Goal: Find specific page/section: Find specific page/section

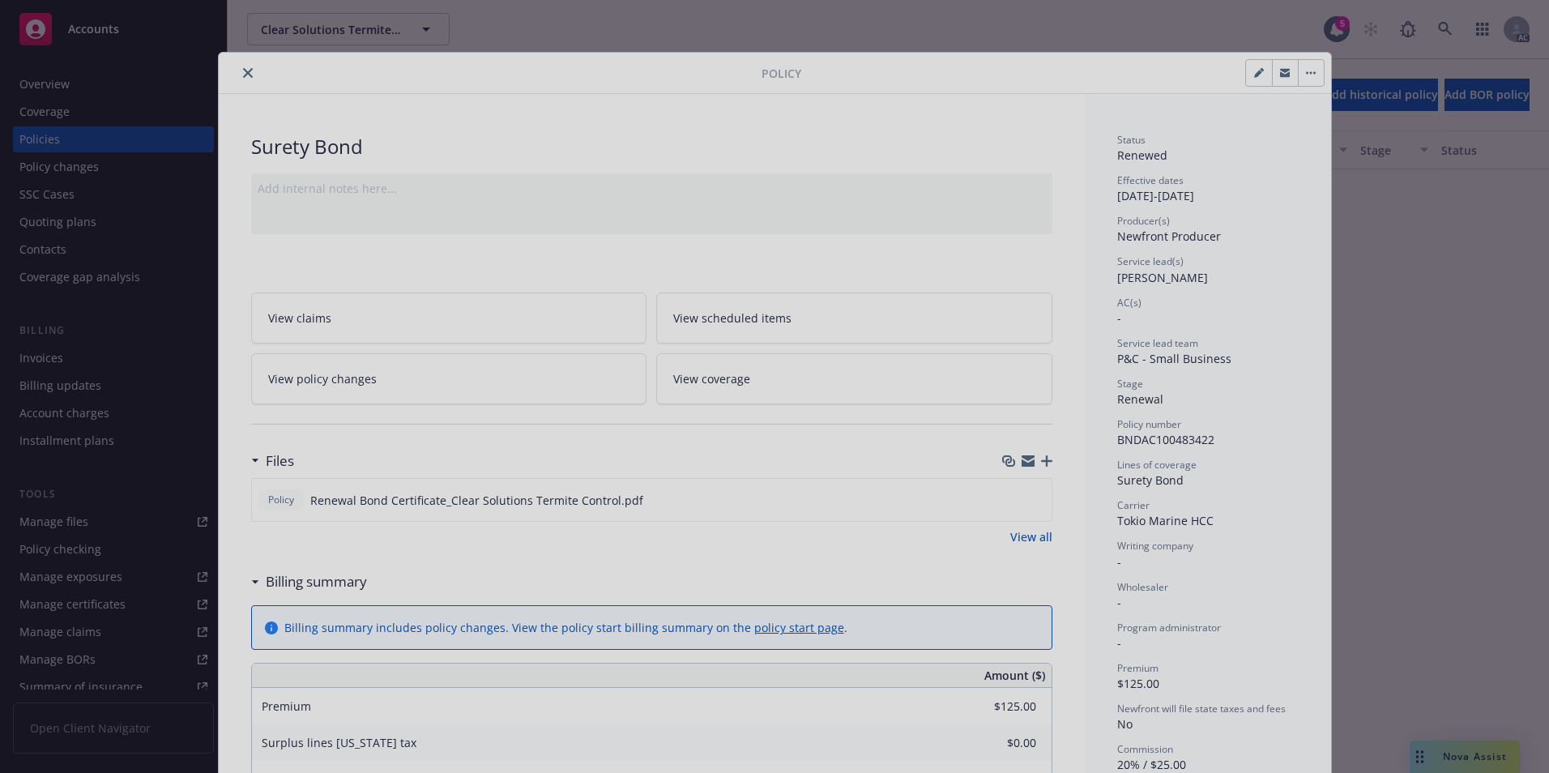
click at [238, 74] on div at bounding box center [774, 386] width 1549 height 773
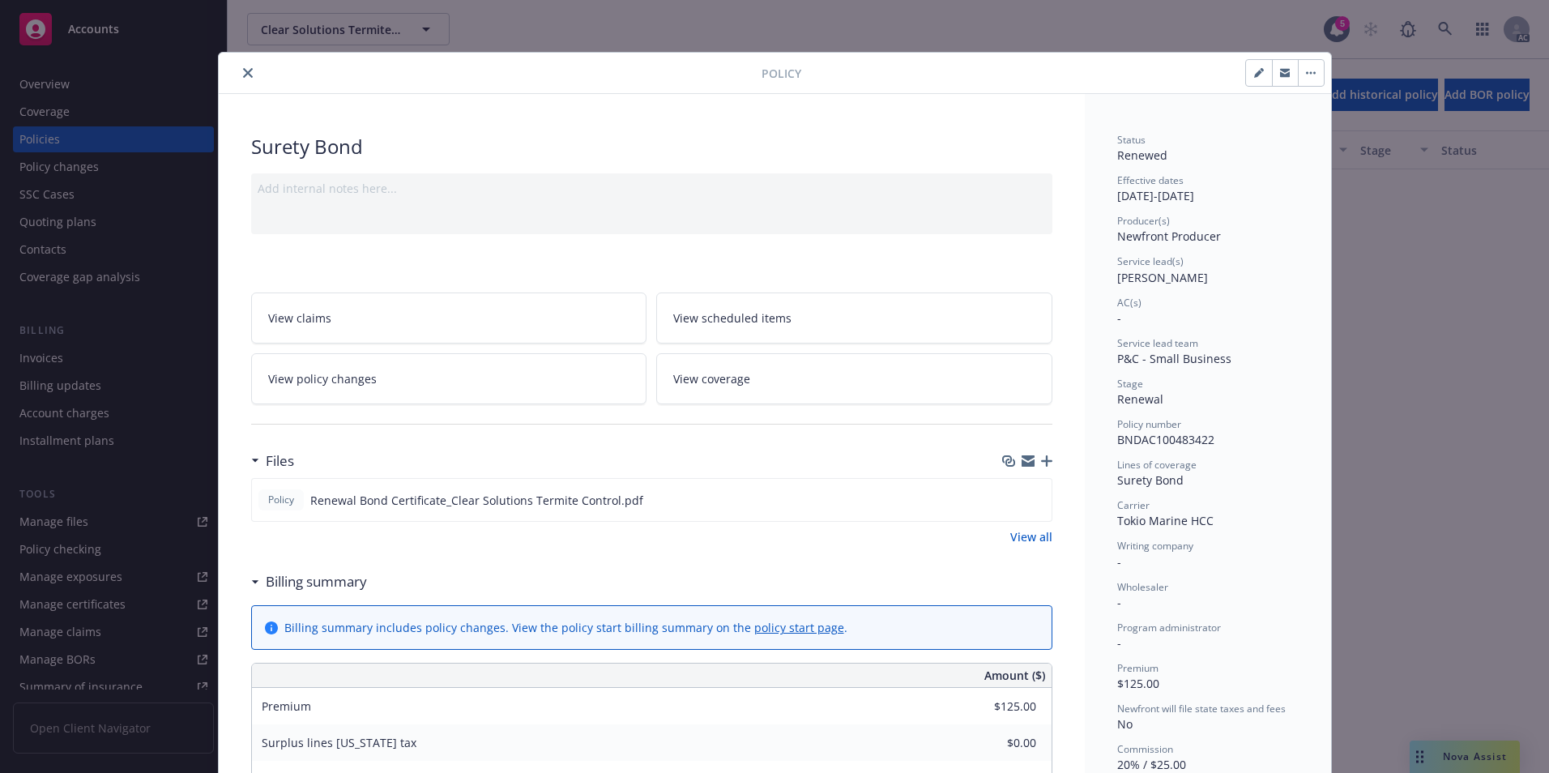
click at [243, 71] on icon "close" at bounding box center [248, 73] width 10 height 10
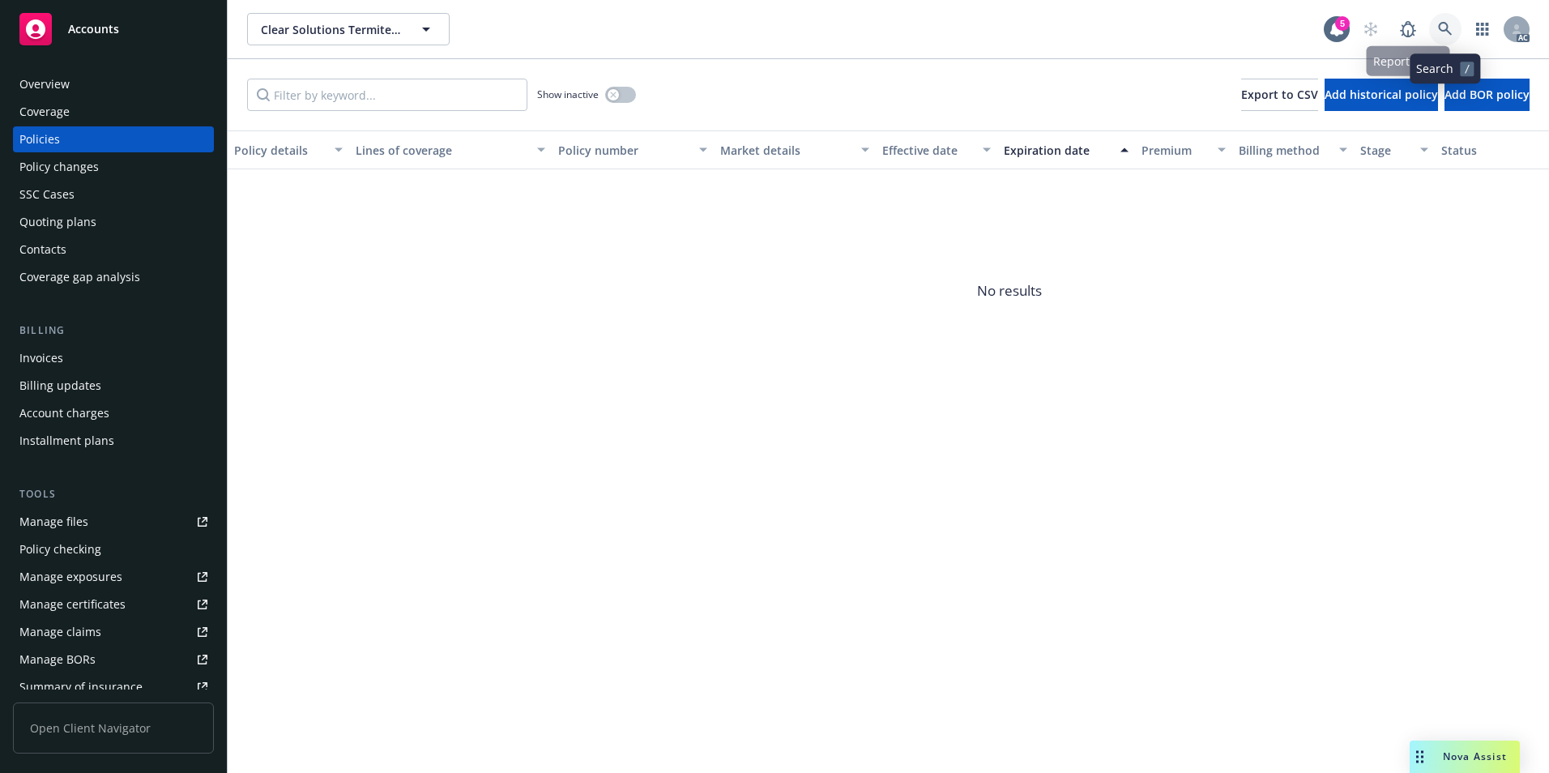
click at [1438, 23] on icon at bounding box center [1445, 29] width 15 height 15
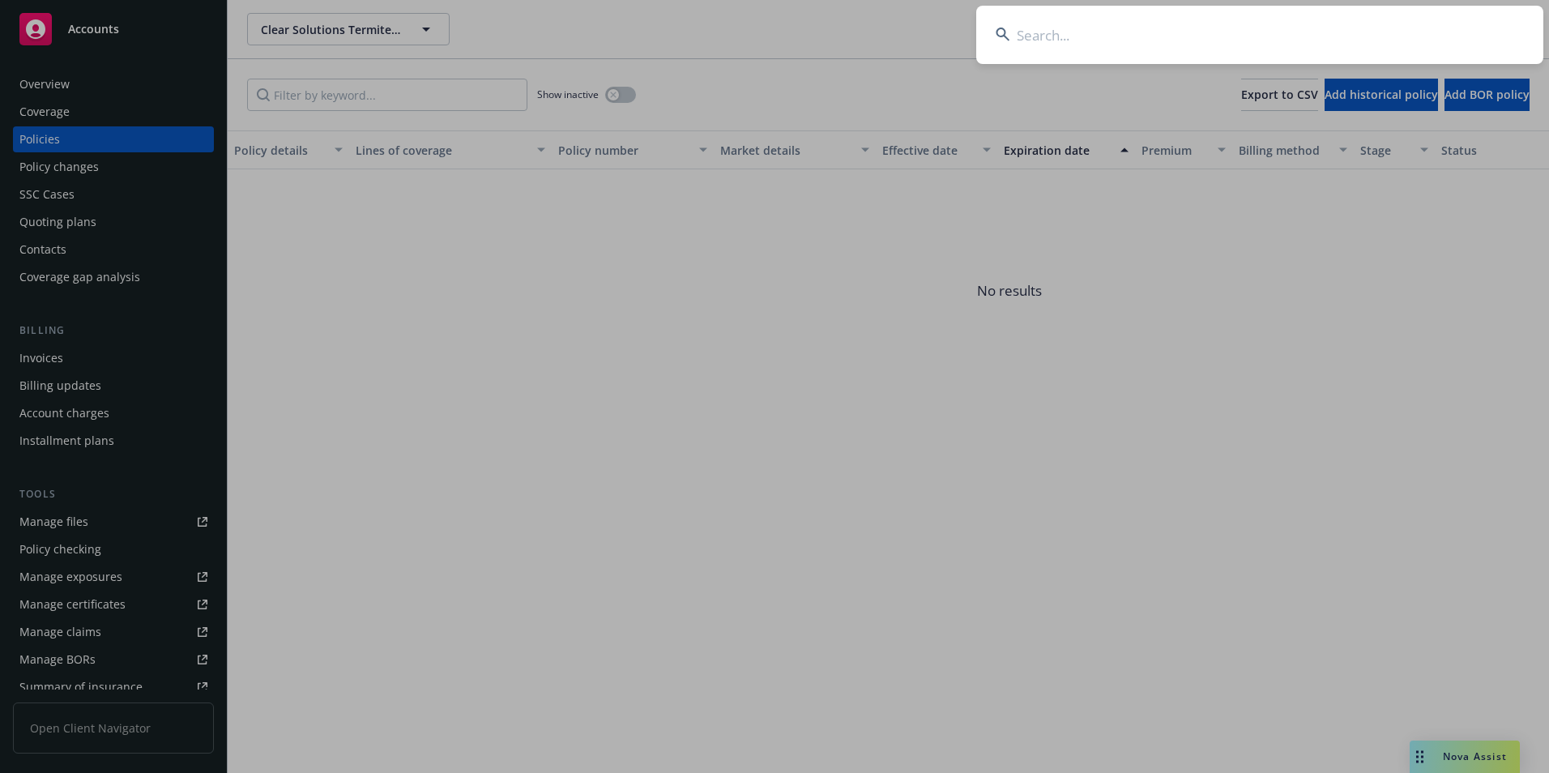
click at [1308, 32] on input at bounding box center [1259, 35] width 567 height 58
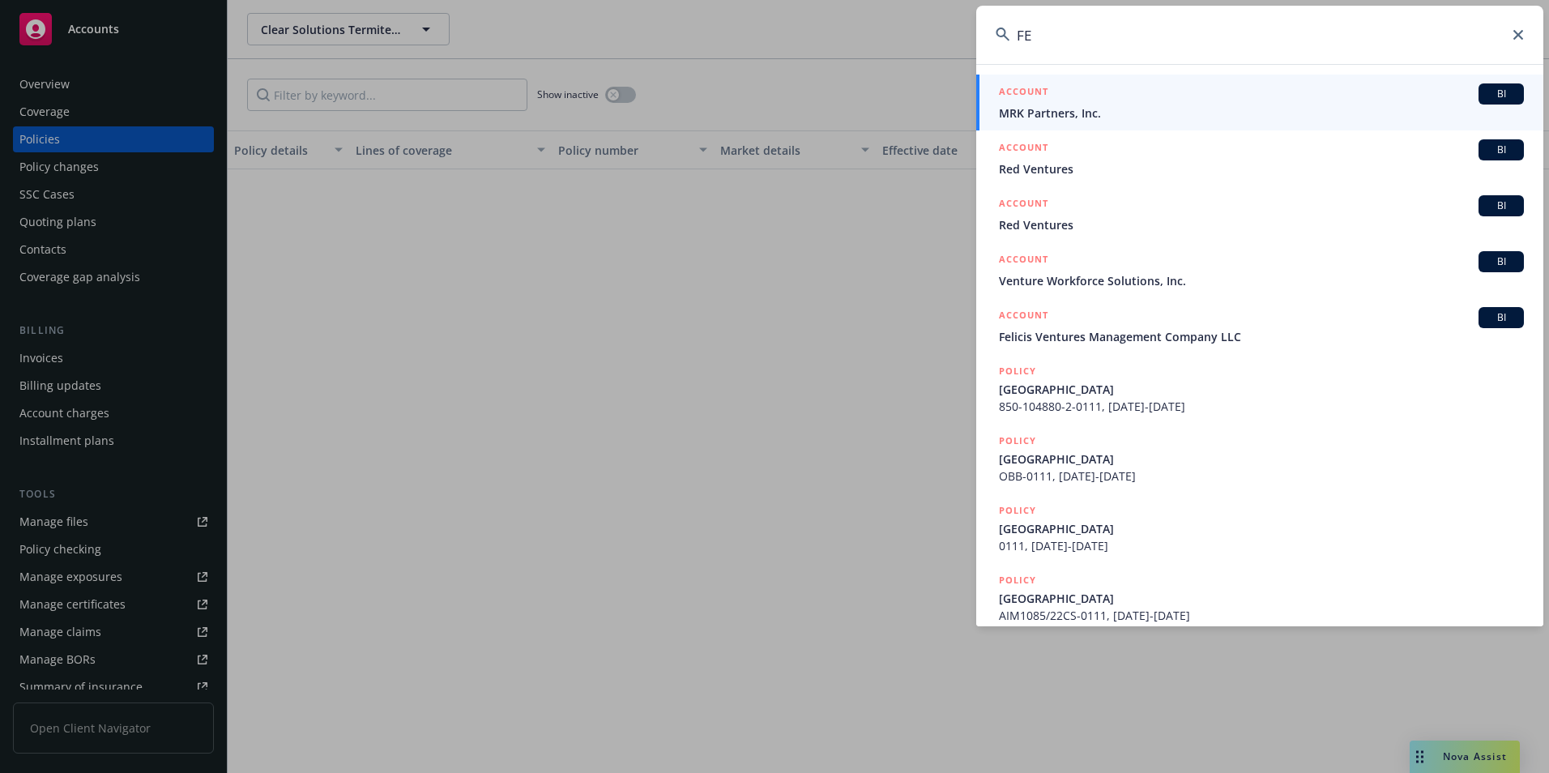
type input "F"
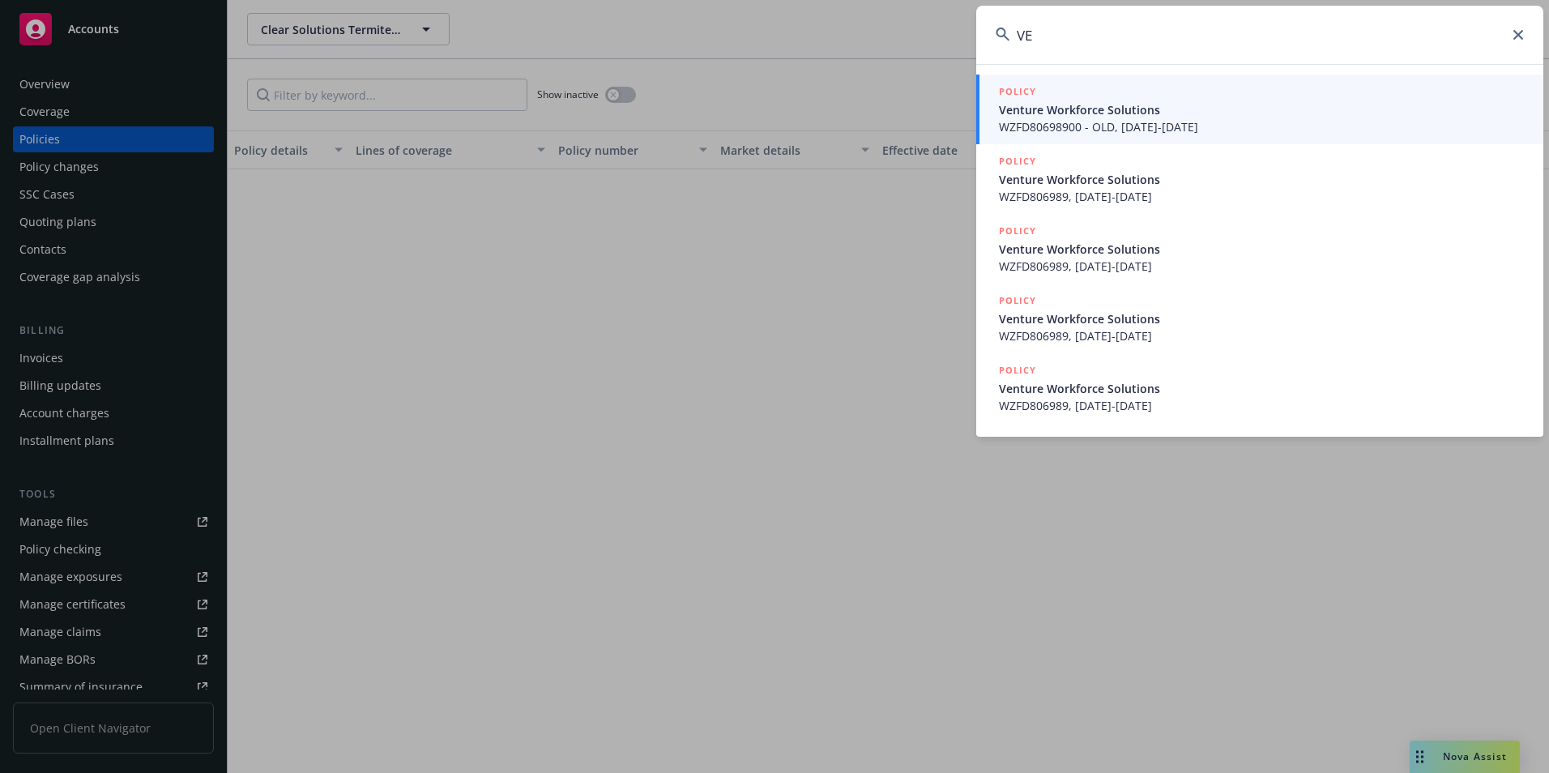
type input "V"
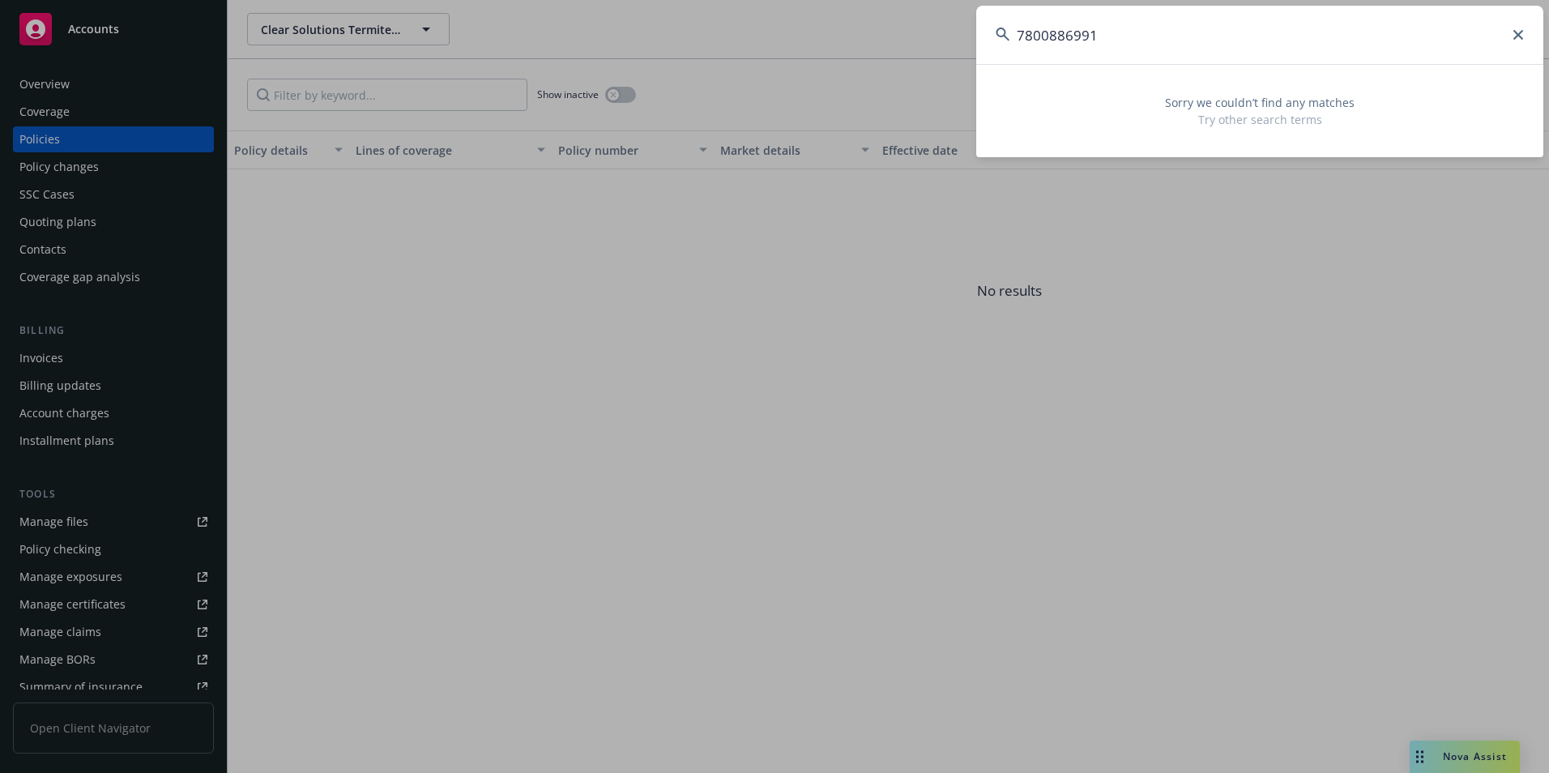
drag, startPoint x: 1119, startPoint y: 37, endPoint x: 880, endPoint y: 67, distance: 240.9
click at [882, 67] on div "7800886991 Sorry we couldn’t find any matches Try other search terms" at bounding box center [774, 386] width 1549 height 773
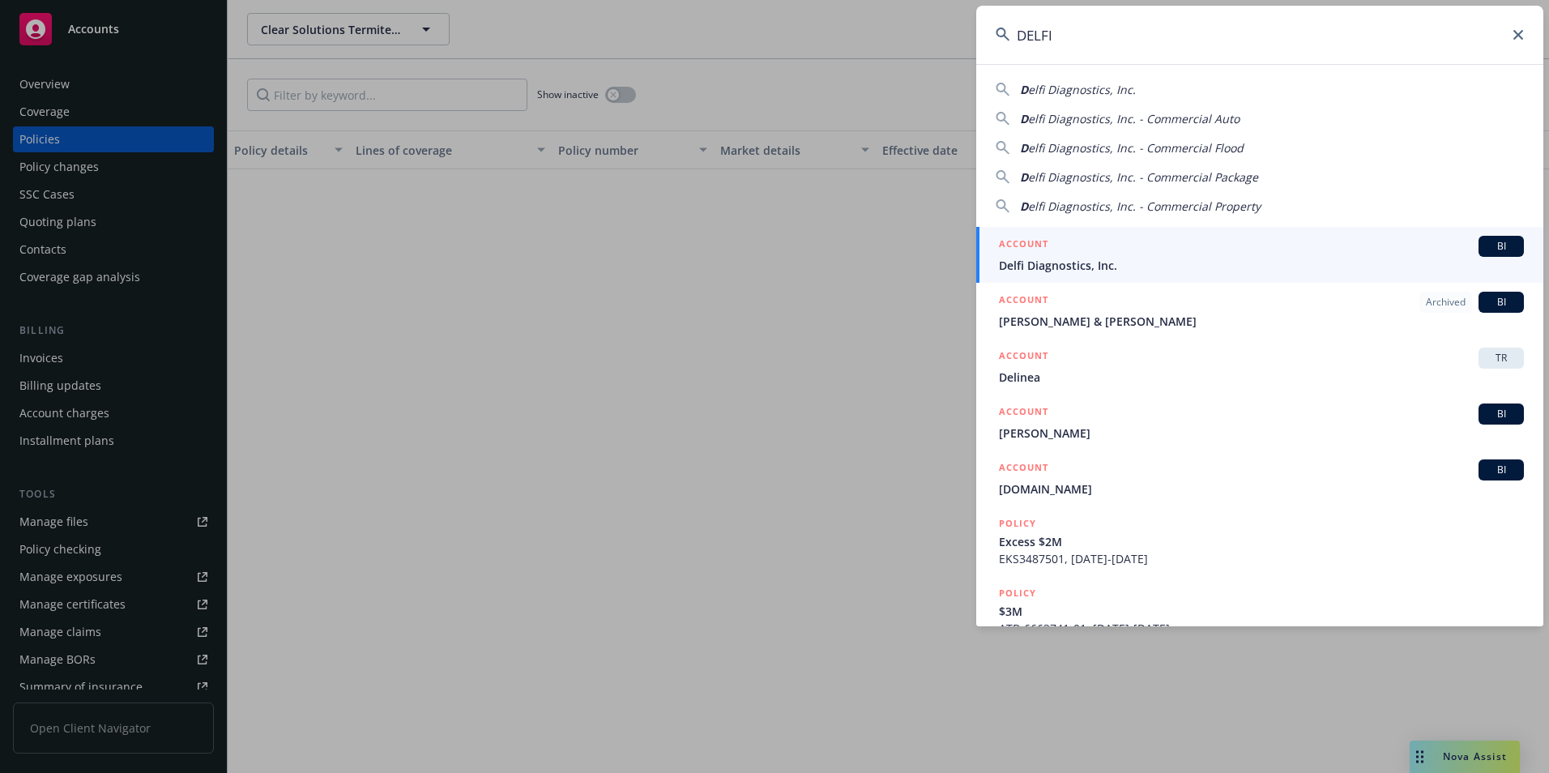
type input "DELFI"
click at [1105, 262] on span "Delfi Diagnostics, Inc." at bounding box center [1261, 265] width 525 height 17
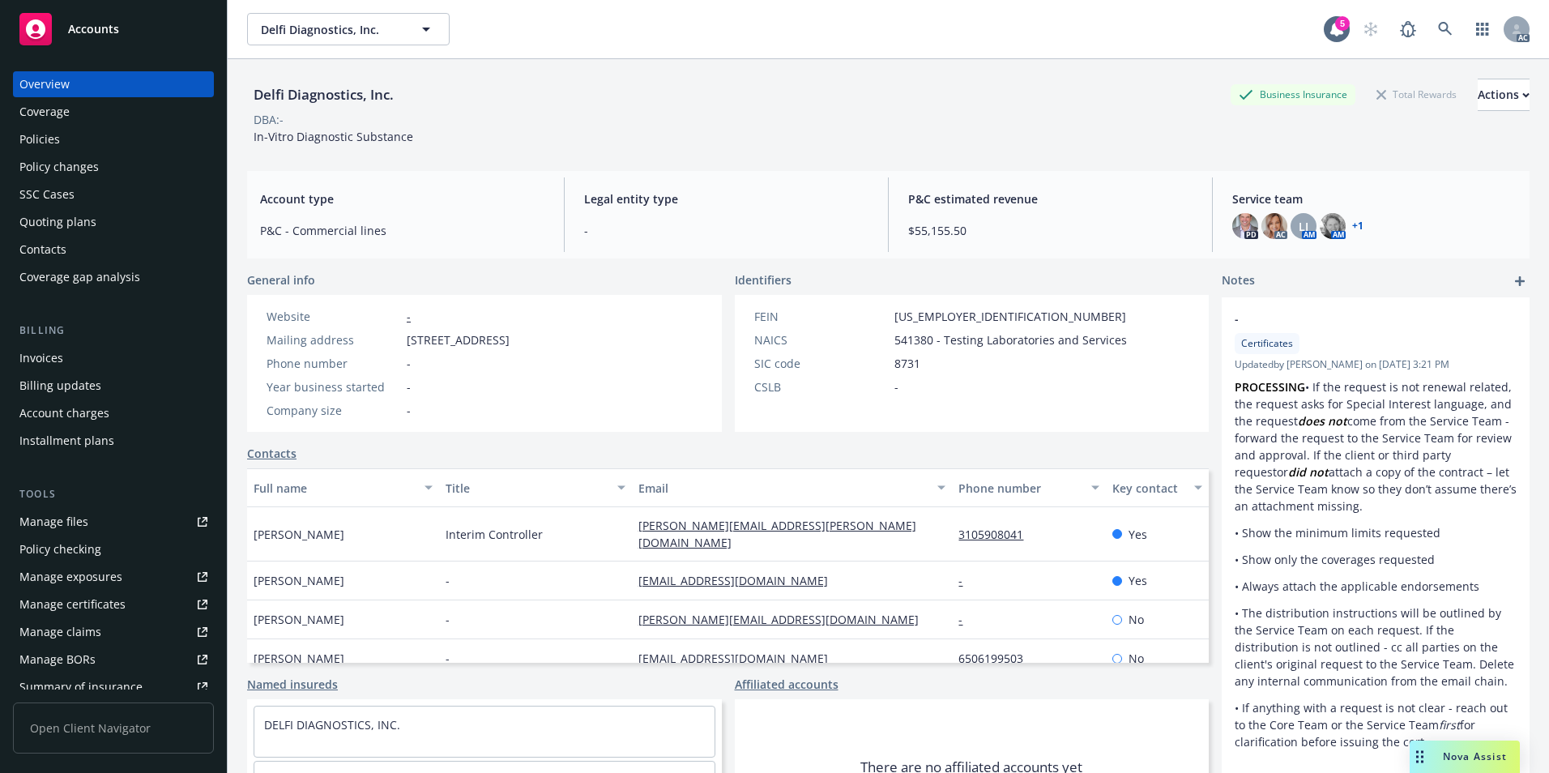
click at [45, 146] on div "Policies" at bounding box center [39, 139] width 41 height 26
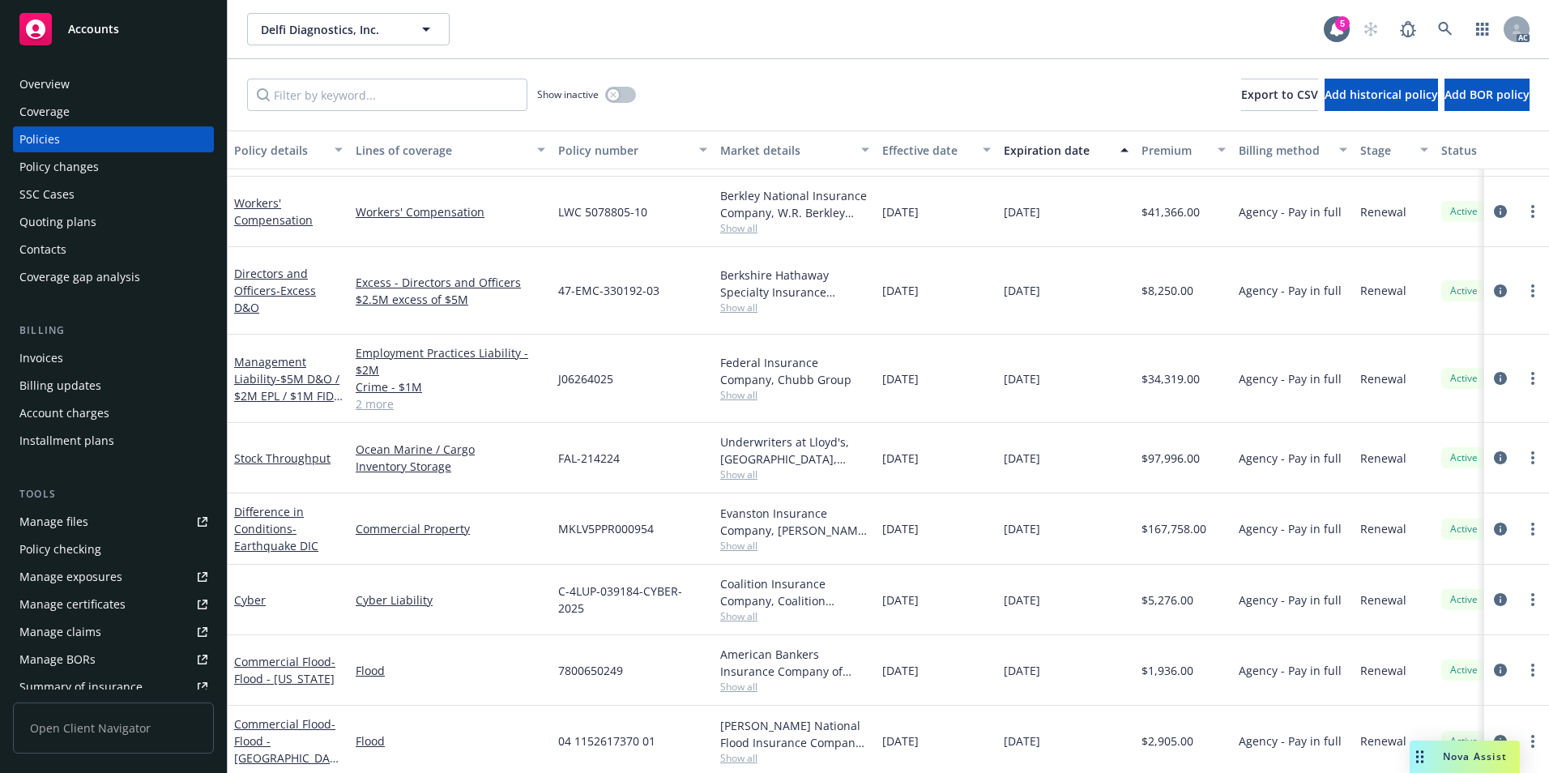
scroll to position [258, 0]
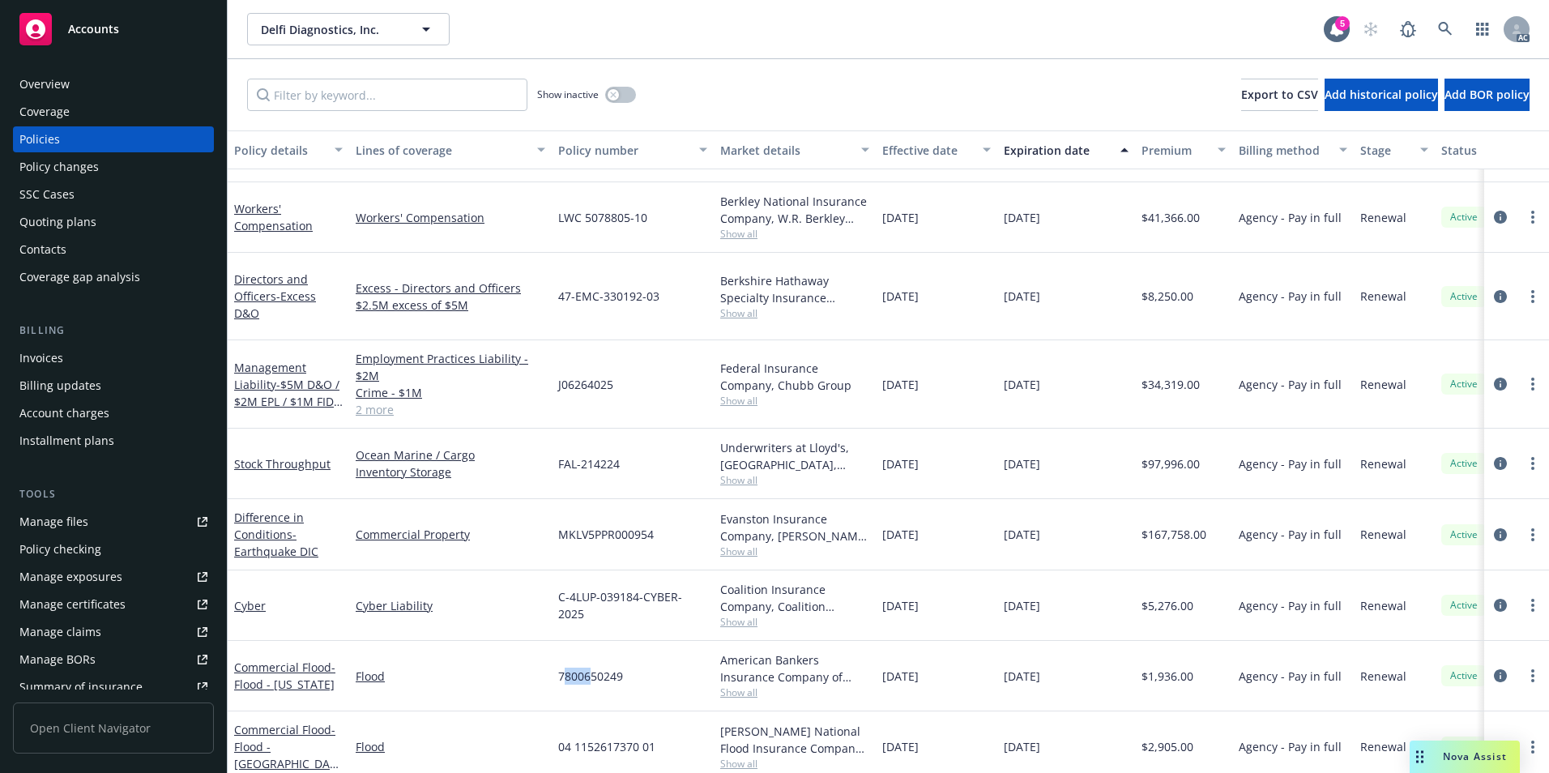
drag, startPoint x: 564, startPoint y: 674, endPoint x: 590, endPoint y: 670, distance: 26.2
click at [590, 670] on div "7800650249" at bounding box center [633, 676] width 162 height 70
click at [589, 676] on div "7800650249" at bounding box center [633, 676] width 162 height 70
